Goal: Task Accomplishment & Management: Complete application form

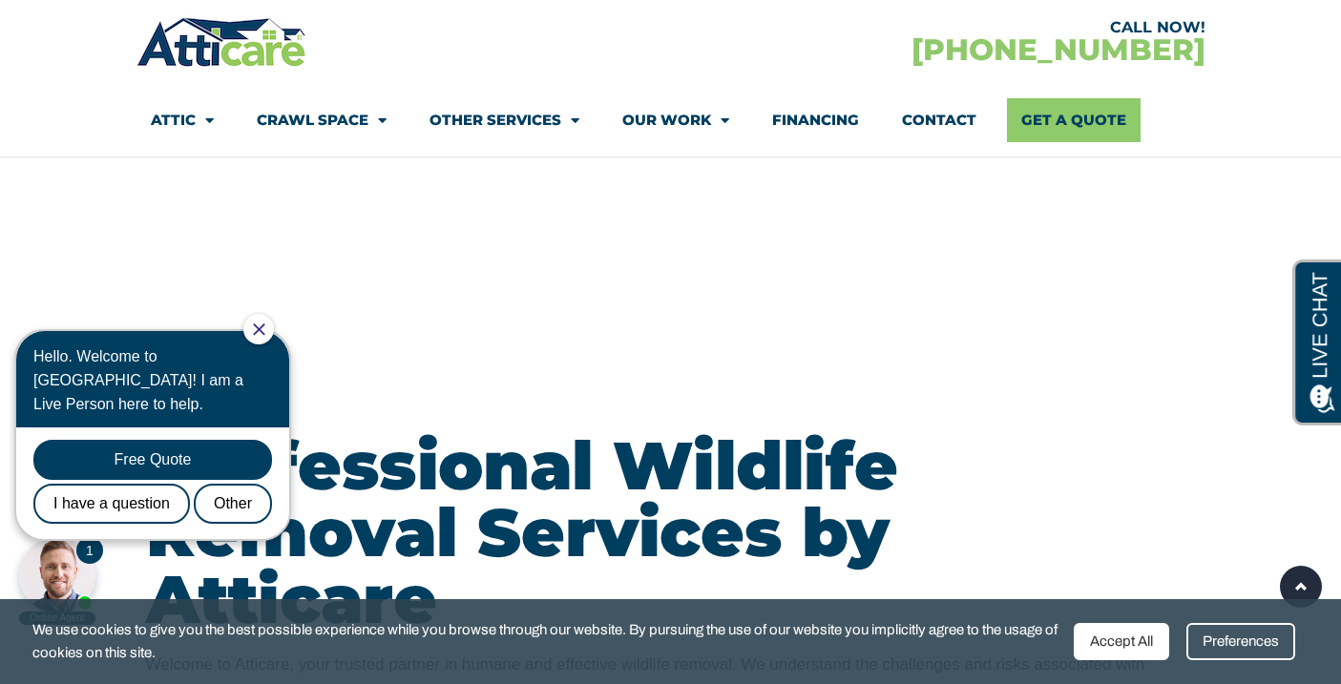
scroll to position [1896, 0]
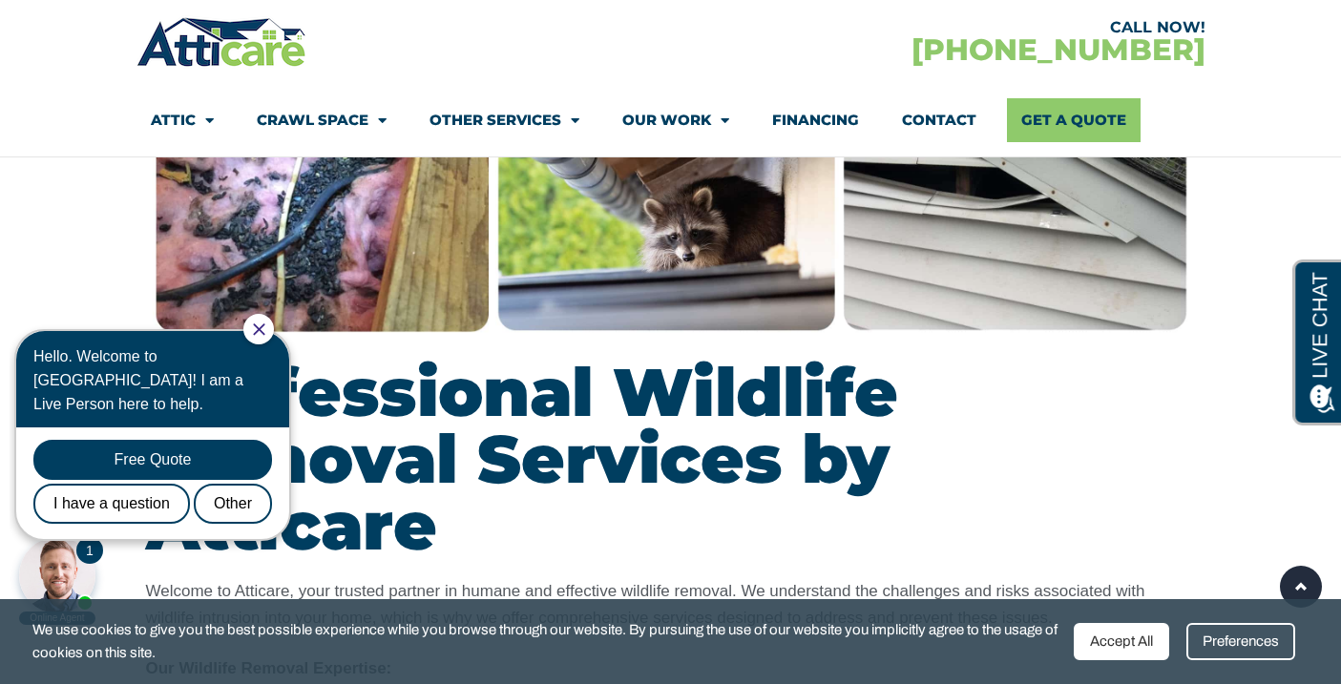
click at [1134, 654] on div "Accept All" at bounding box center [1121, 641] width 95 height 37
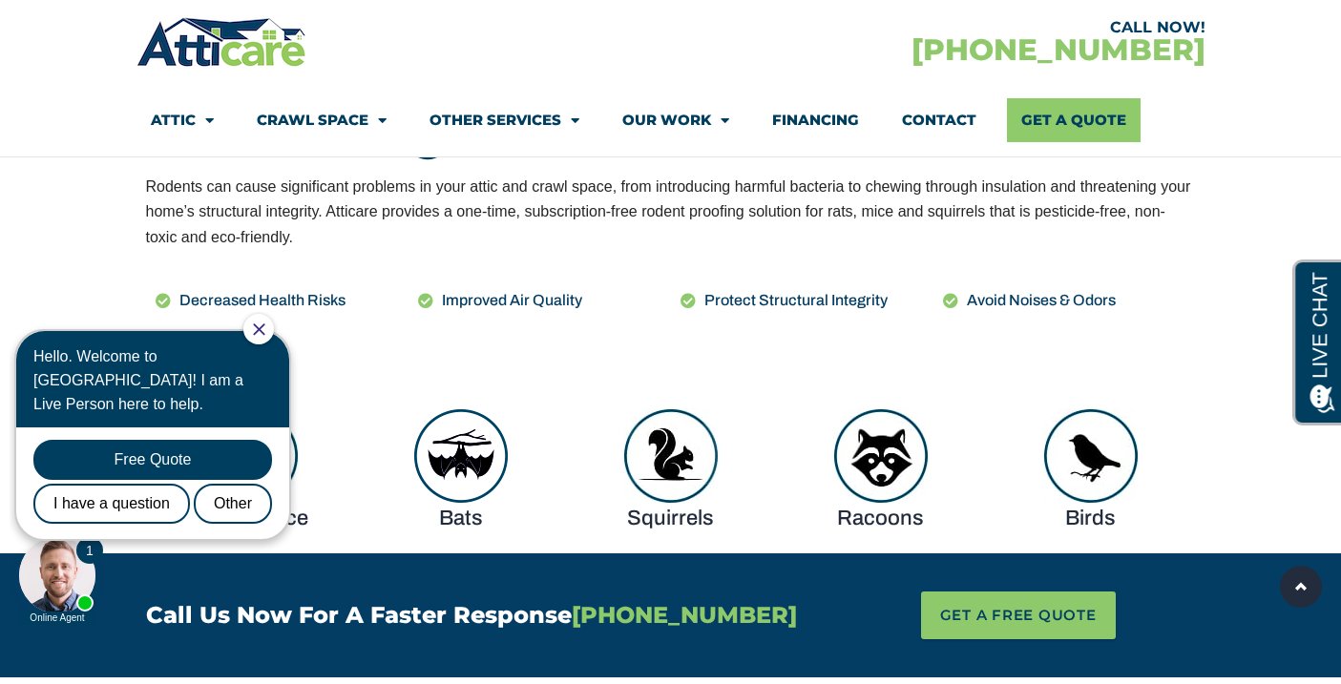
scroll to position [967, 0]
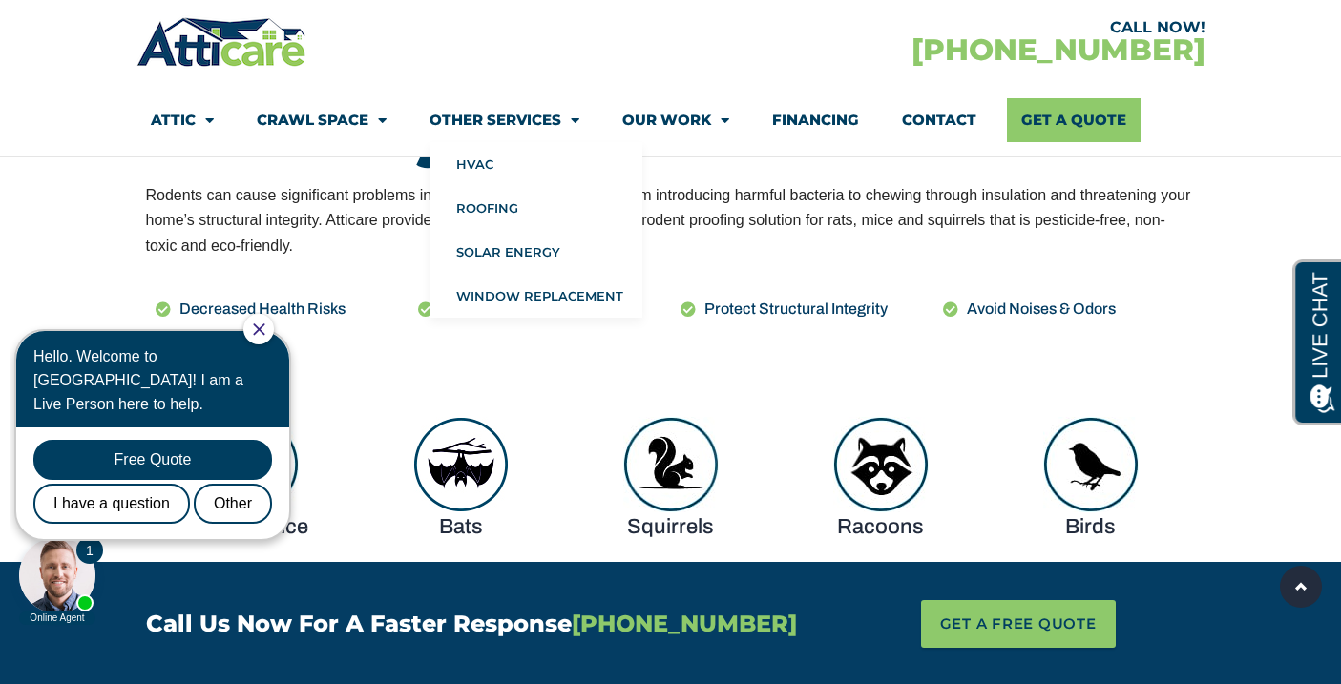
click at [355, 123] on link "Crawl Space" at bounding box center [322, 120] width 130 height 44
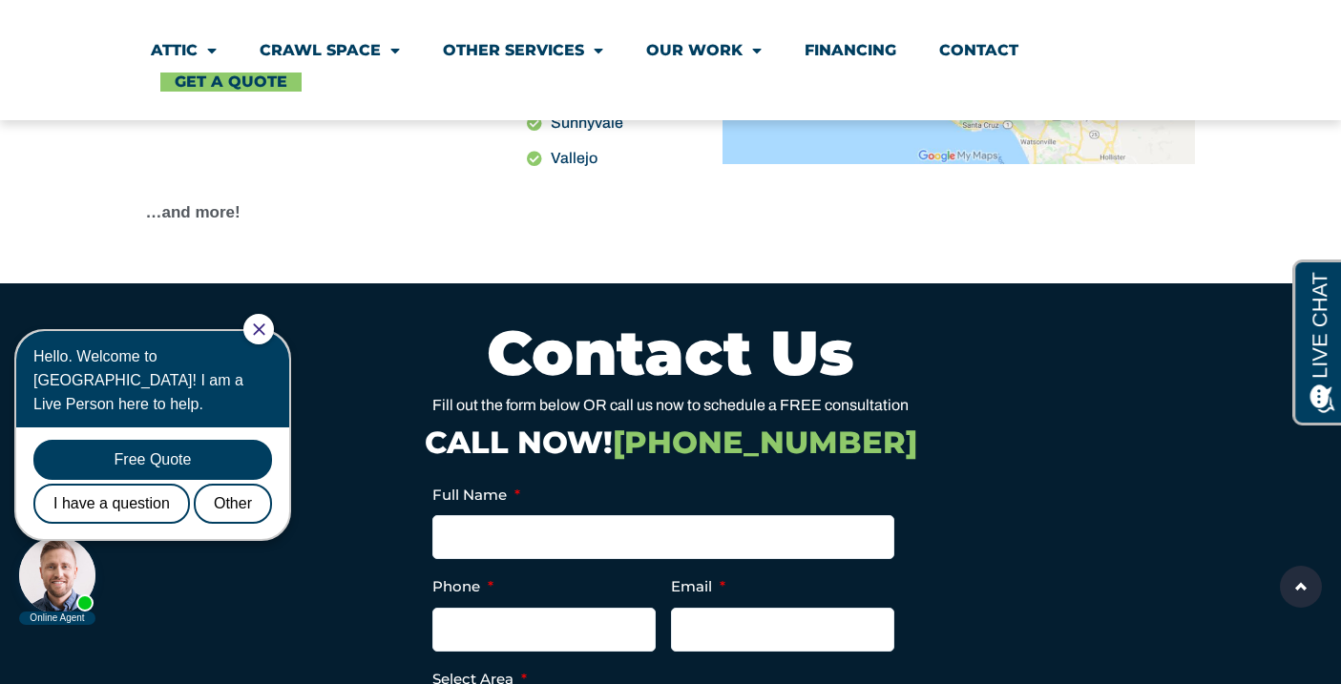
scroll to position [6158, 0]
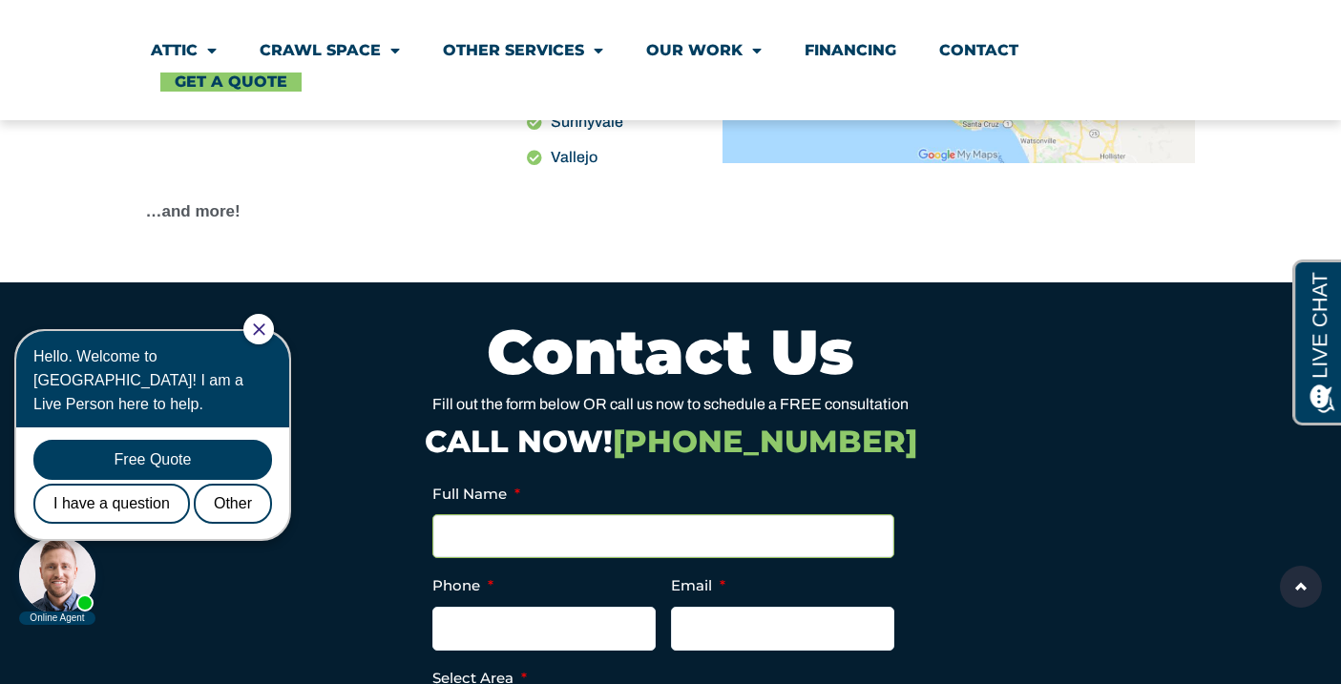
click at [514, 514] on input "Full Name *" at bounding box center [663, 536] width 462 height 44
type input "Judah Miller"
type input "3235789149"
type input "judahmmiller@mac.com"
type input "(323) 578-9149"
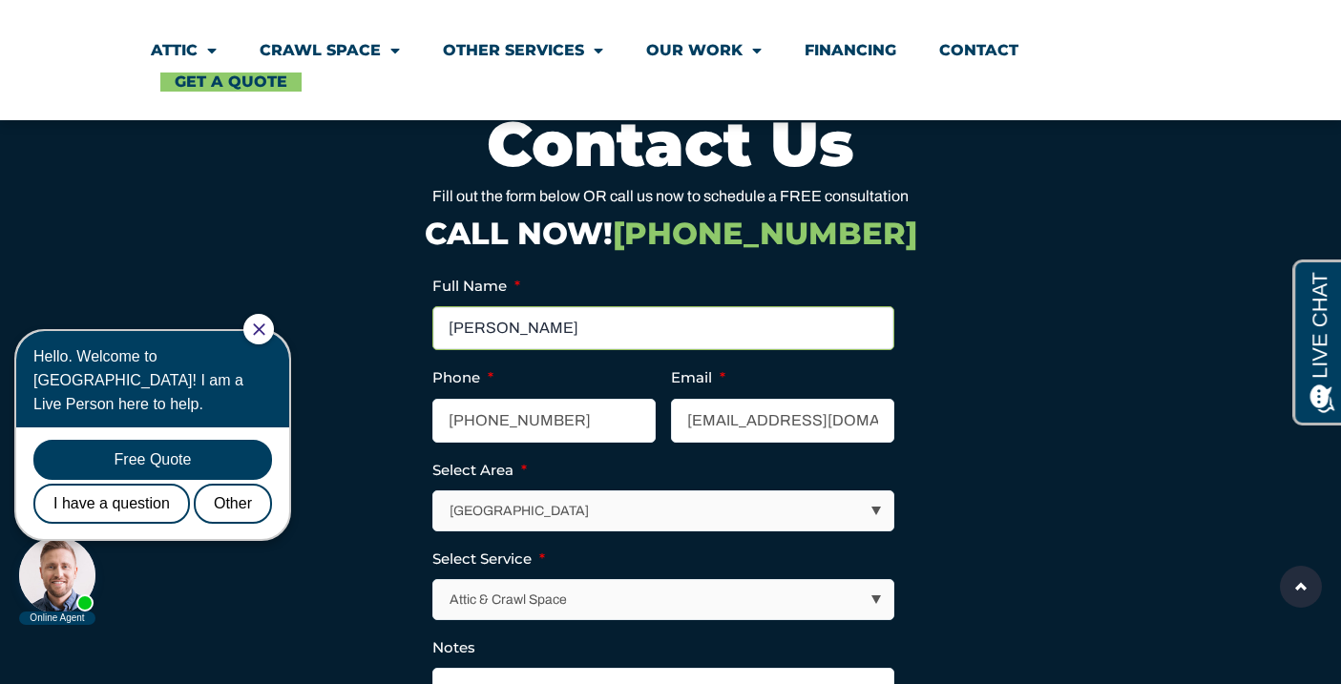
scroll to position [6365, 0]
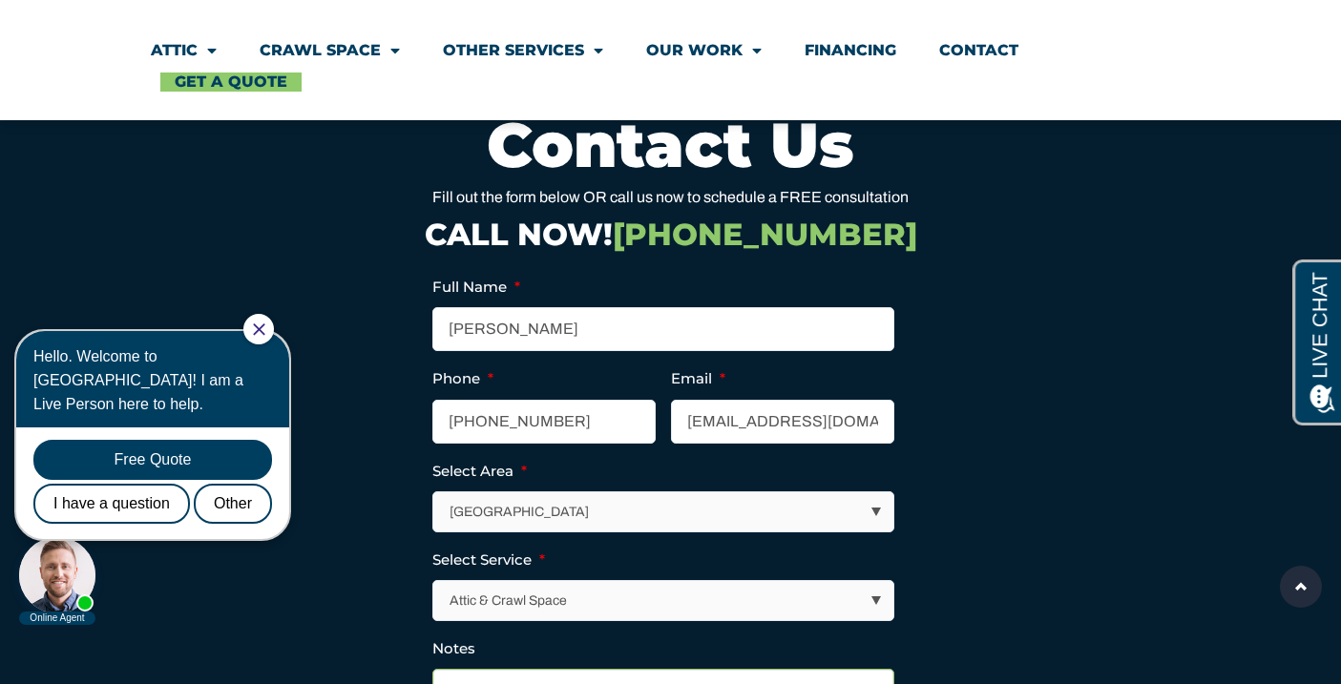
checkbox input "true"
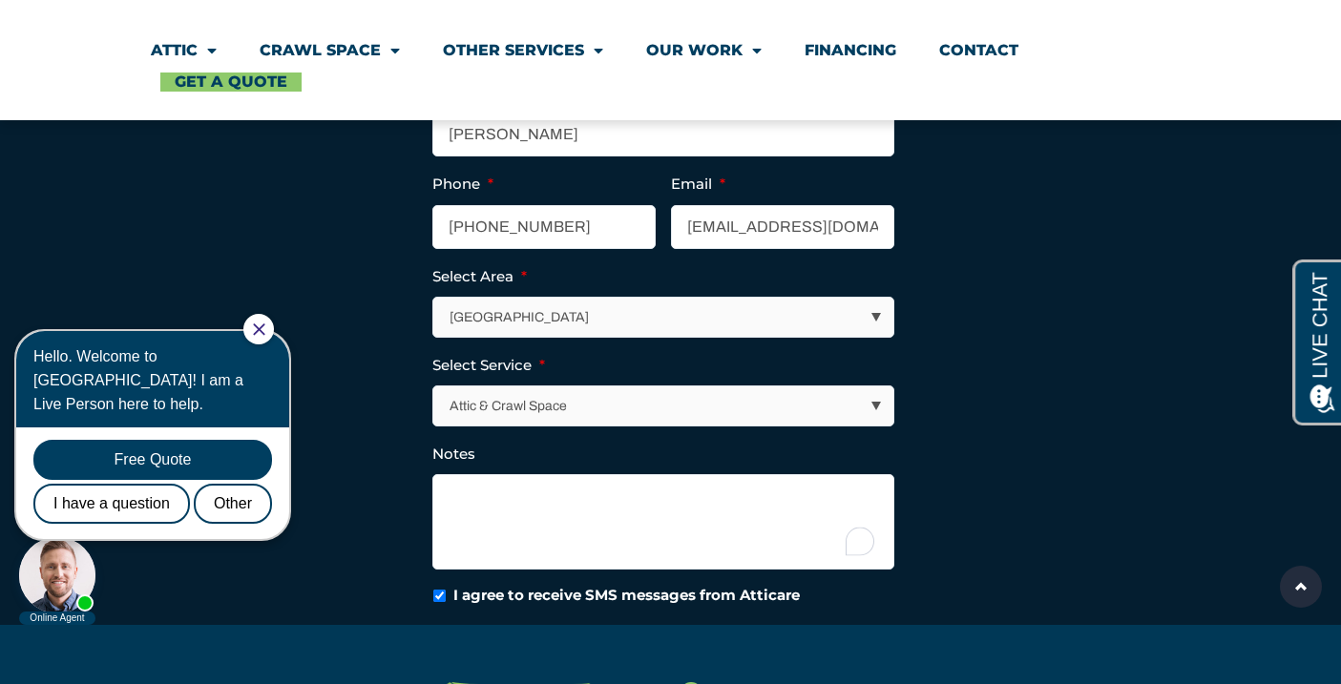
scroll to position [6569, 0]
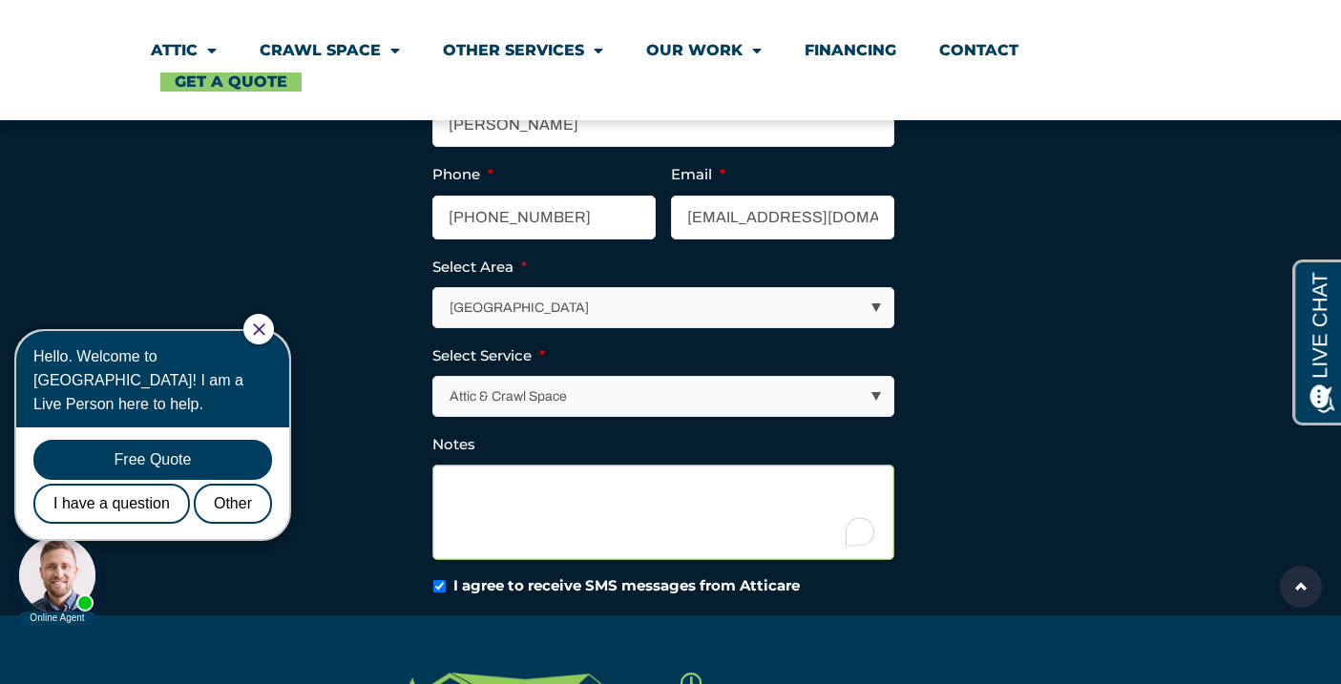
click at [558, 465] on textarea "Notes" at bounding box center [663, 512] width 462 height 95
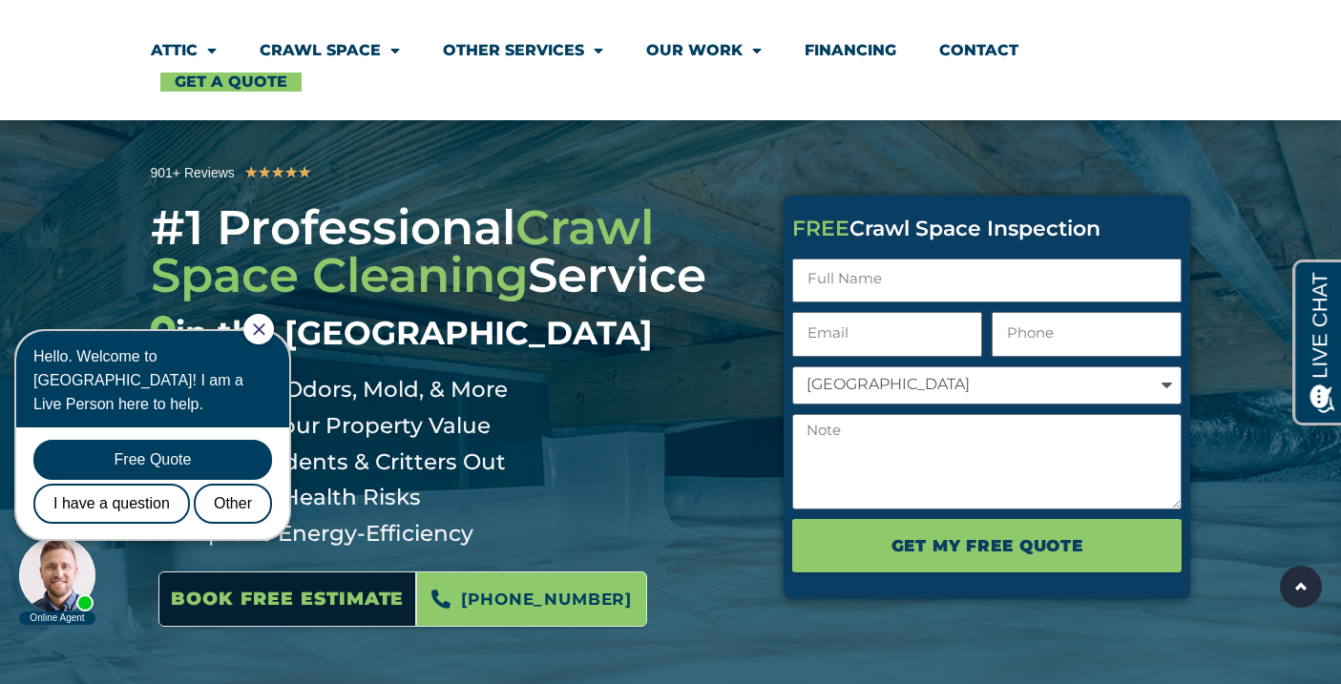
scroll to position [0, 0]
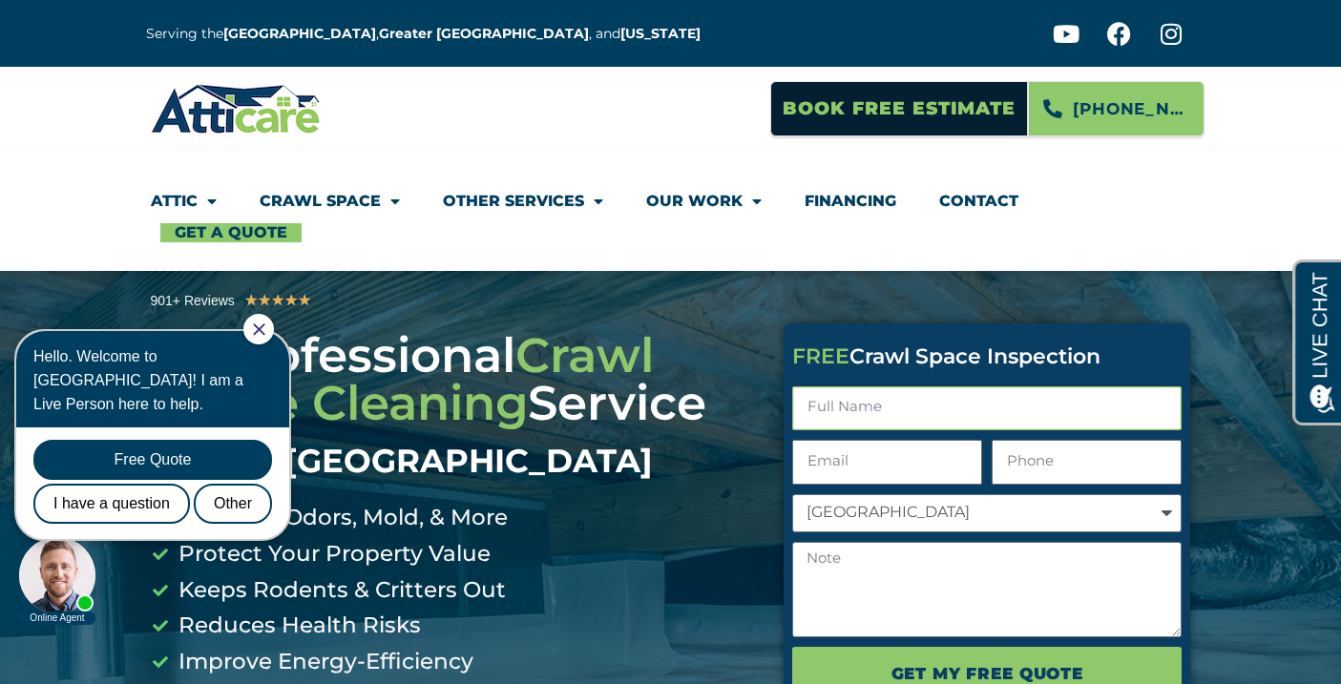
click at [925, 414] on input "Full Name" at bounding box center [986, 409] width 389 height 45
type input "Judah Miller"
type input "judahmmiller@mac.com"
type input "3235789149"
click at [957, 510] on select "[GEOGRAPHIC_DATA]" at bounding box center [986, 513] width 389 height 38
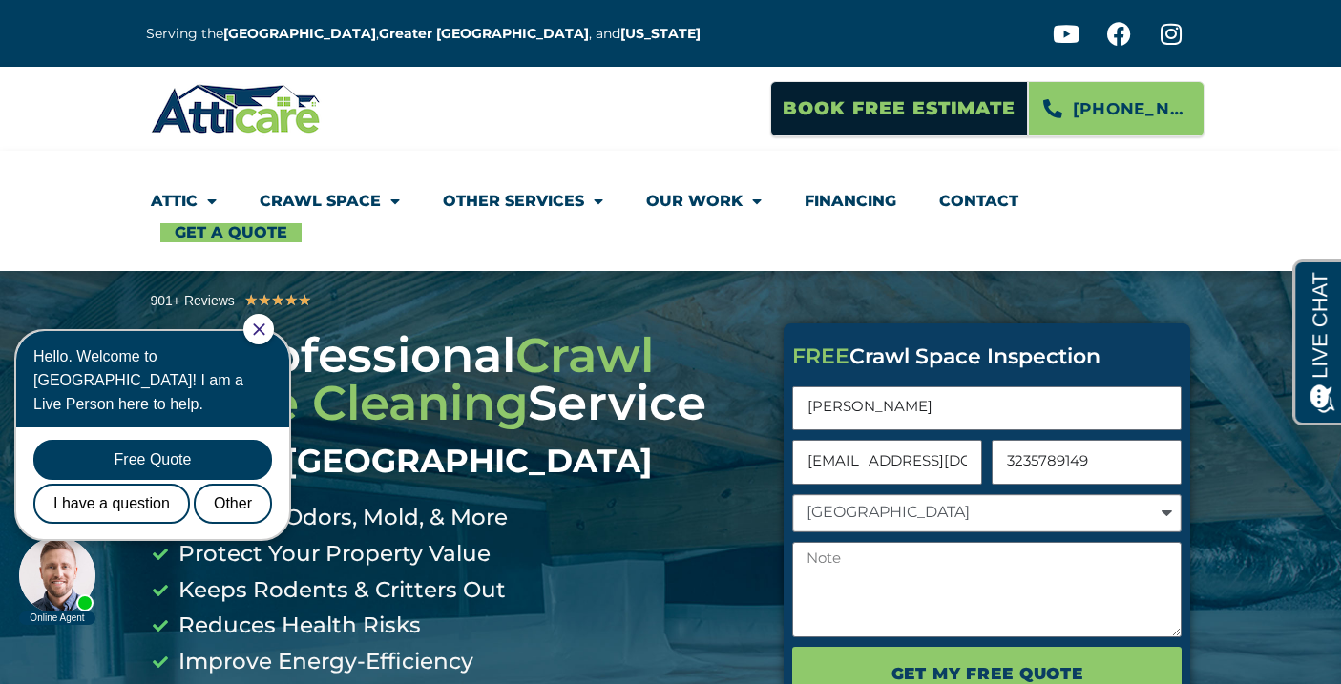
click at [792, 494] on select "[GEOGRAPHIC_DATA]" at bounding box center [986, 513] width 389 height 38
click at [974, 196] on link "Contact" at bounding box center [978, 201] width 79 height 44
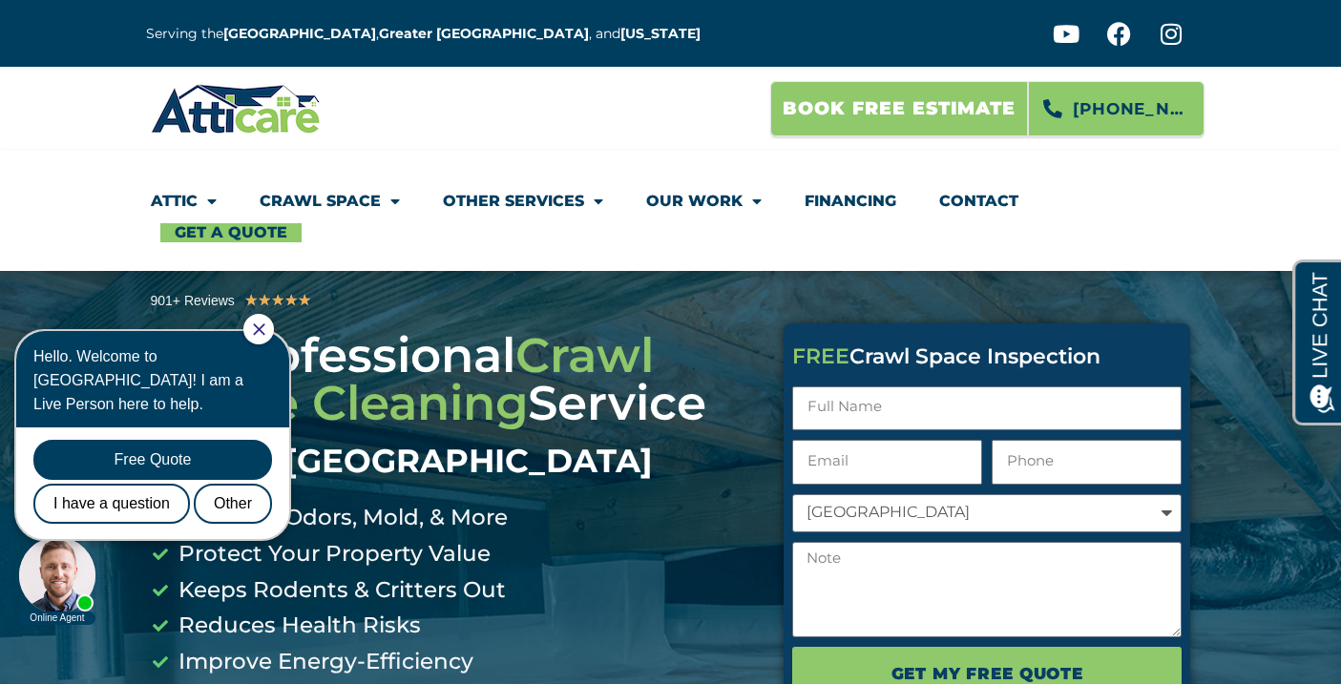
click at [967, 99] on span "Book Free Estimate" at bounding box center [899, 109] width 233 height 36
click at [963, 106] on span "Book Free Estimate" at bounding box center [899, 109] width 233 height 36
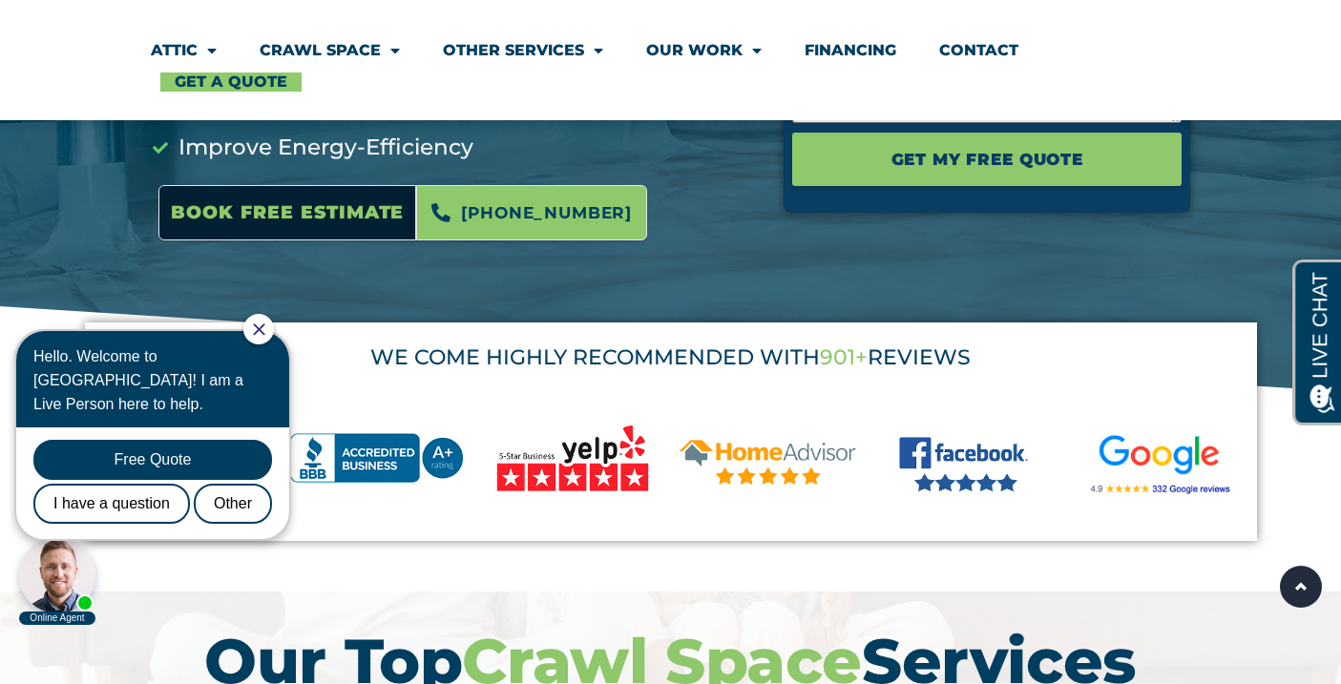
scroll to position [507, 0]
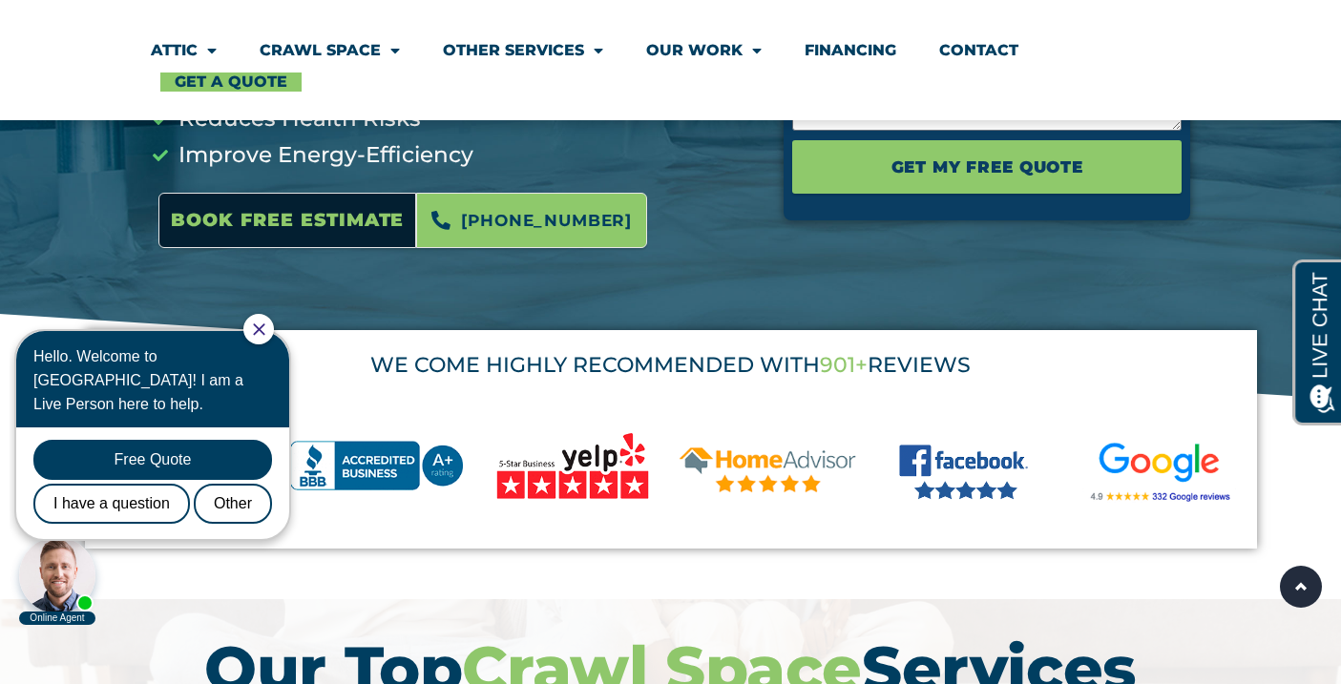
click at [274, 319] on div at bounding box center [258, 329] width 31 height 31
click at [264, 329] on icon "Close Chat" at bounding box center [258, 329] width 11 height 11
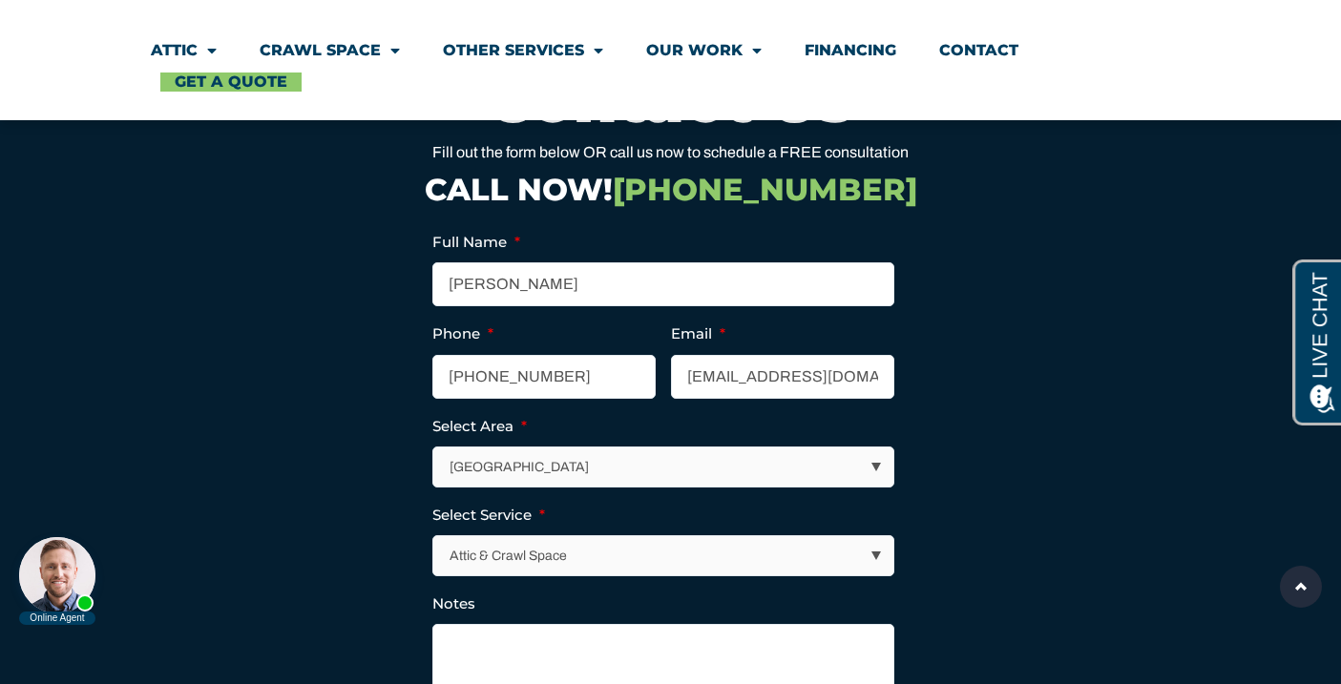
scroll to position [6928, 0]
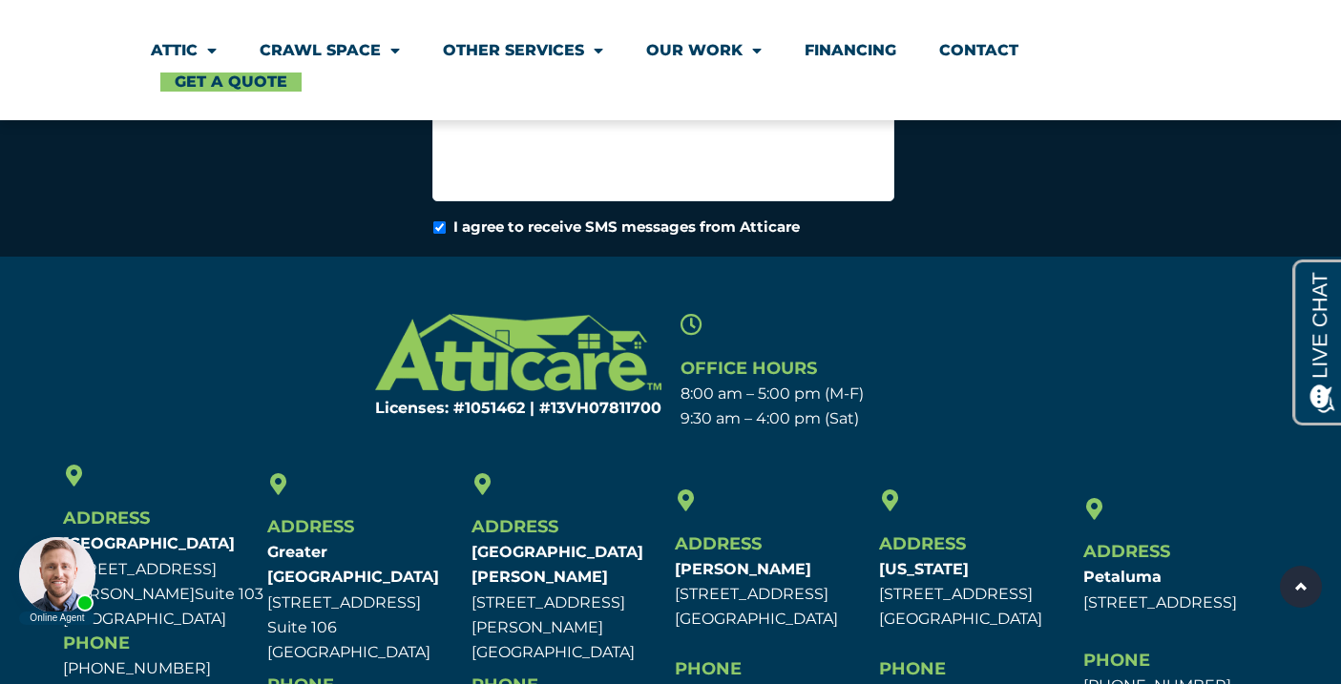
click at [304, 675] on span "Phone" at bounding box center [300, 685] width 67 height 21
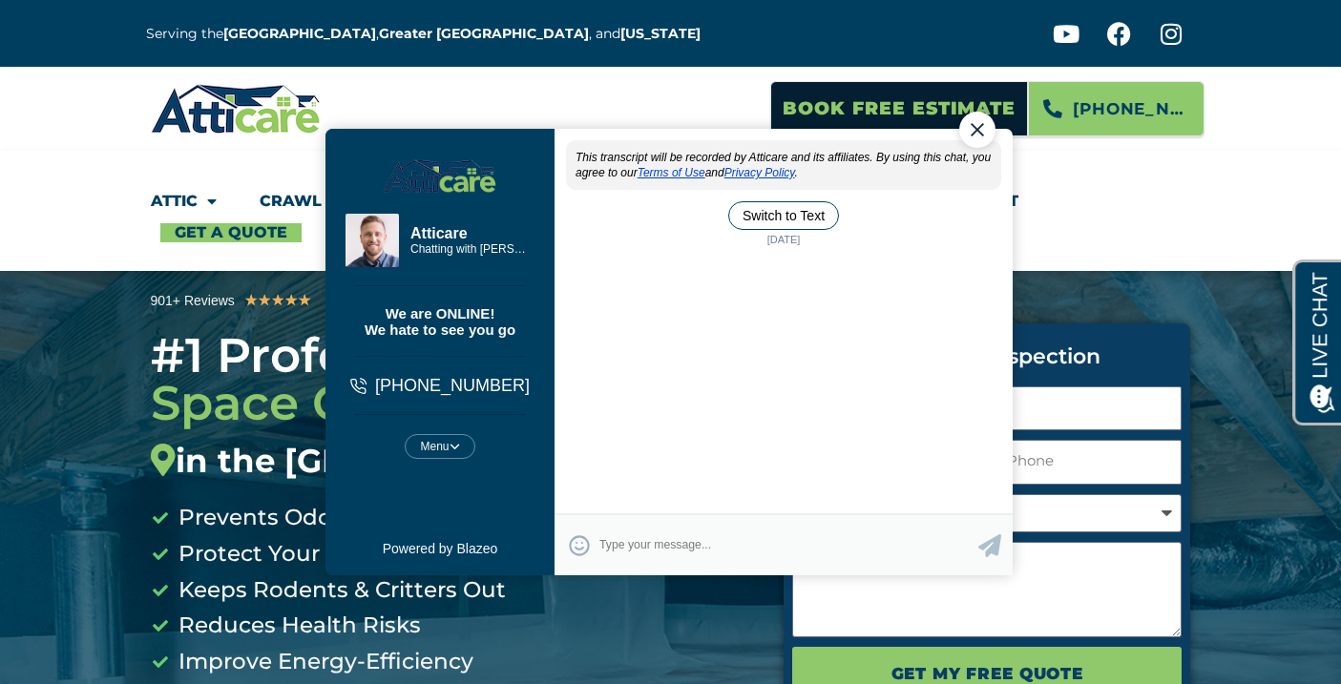
scroll to position [10, 0]
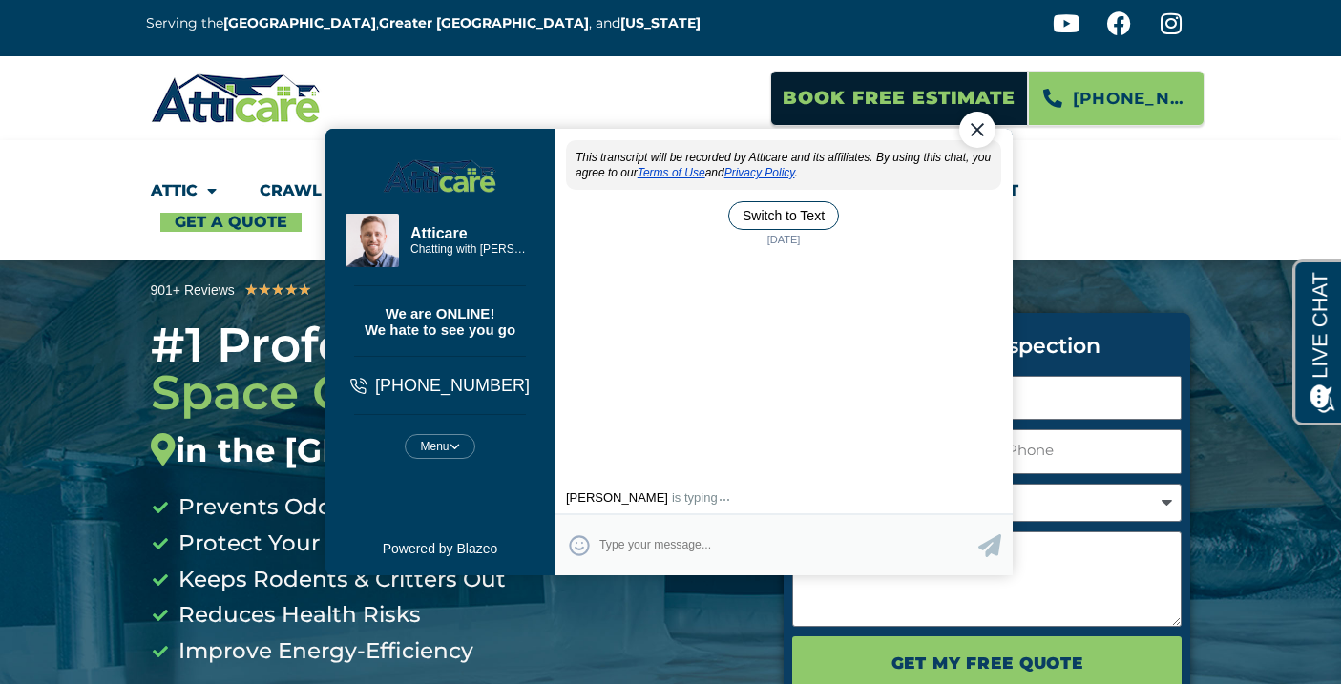
click at [968, 119] on div "Close Chat" at bounding box center [976, 129] width 36 height 36
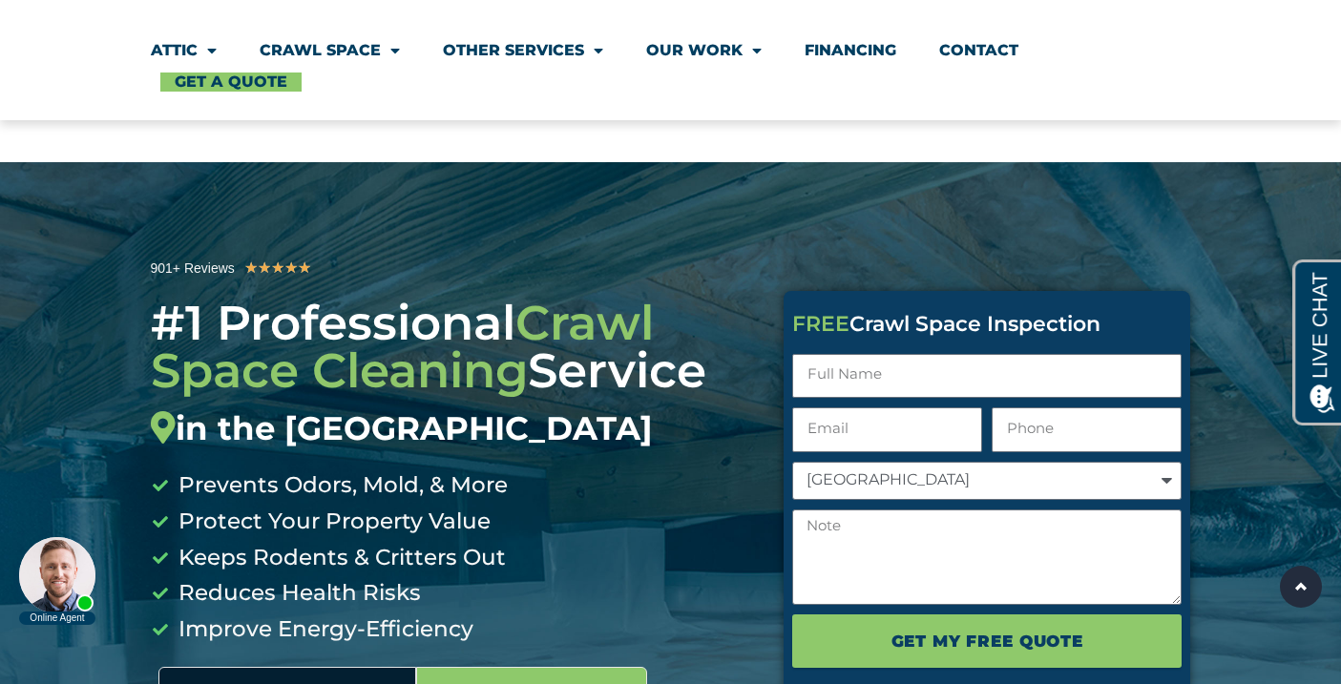
scroll to position [0, 0]
